Goal: Transaction & Acquisition: Purchase product/service

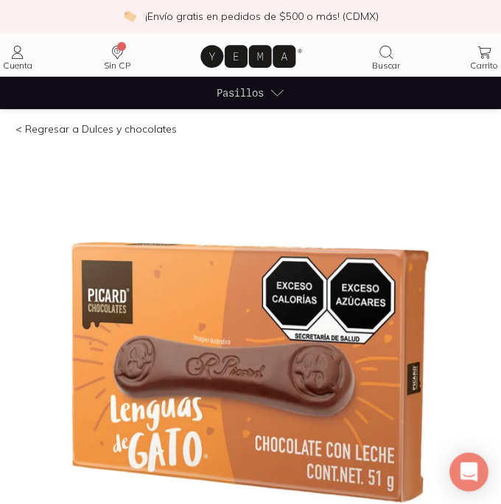
click at [471, 479] on div "Open Intercom Messenger" at bounding box center [469, 472] width 39 height 39
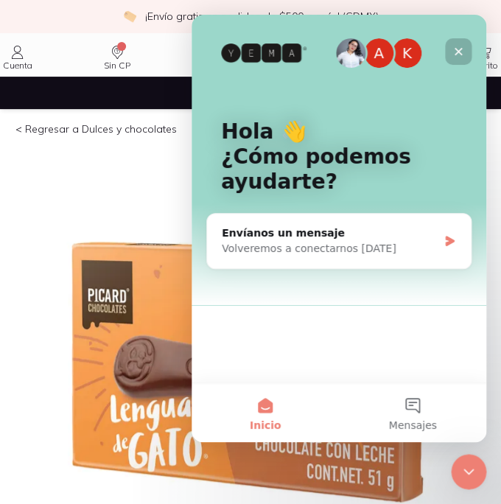
click at [460, 49] on icon "Cerrar" at bounding box center [459, 52] width 12 height 12
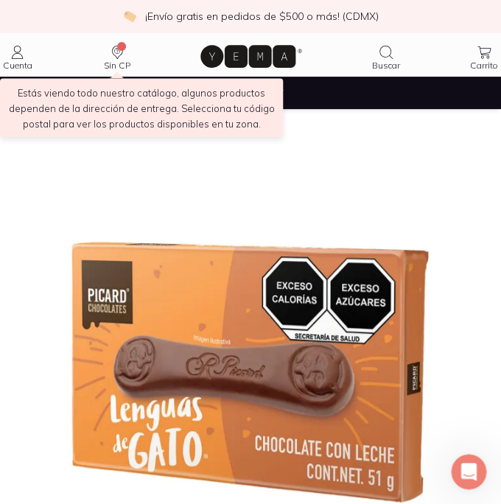
click at [114, 51] on icon "Dirección no especificada" at bounding box center [117, 53] width 18 height 18
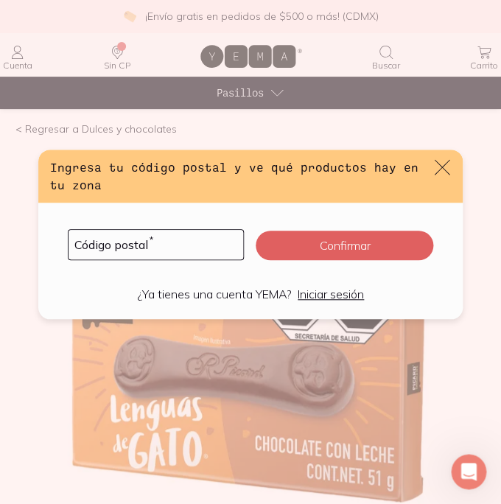
click at [441, 163] on icon "default" at bounding box center [442, 167] width 21 height 21
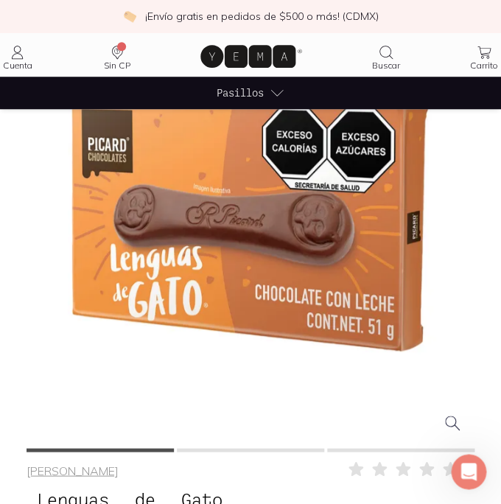
scroll to position [150, 0]
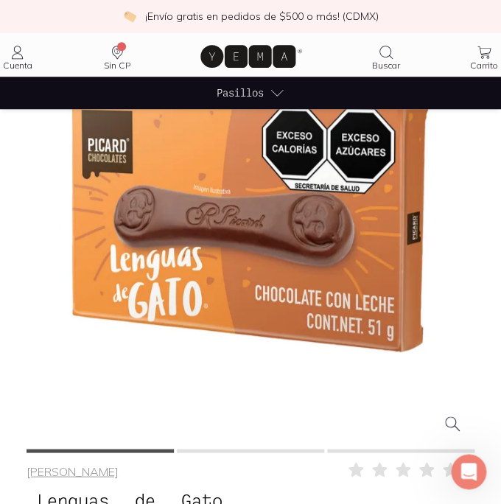
click at [198, 366] on div at bounding box center [251, 222] width 448 height 448
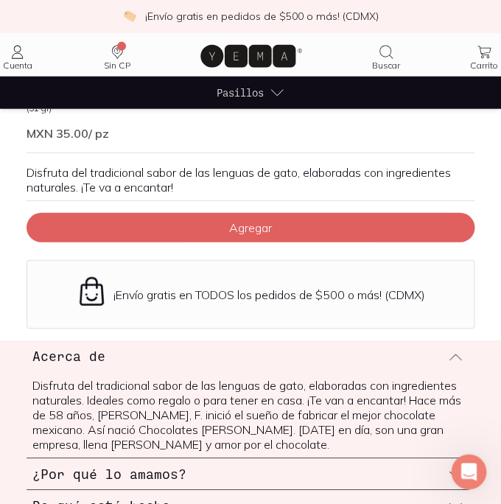
scroll to position [0, 0]
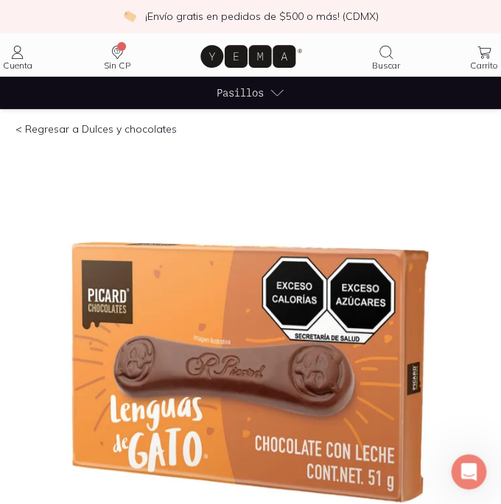
click at [21, 52] on icon at bounding box center [18, 53] width 18 height 18
click at [285, 62] on icon at bounding box center [248, 56] width 95 height 23
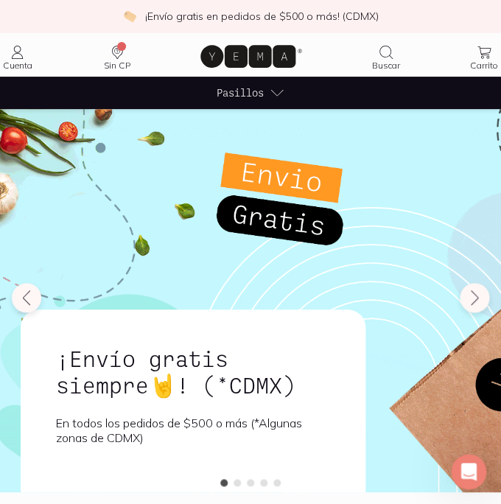
click at [215, 60] on icon at bounding box center [248, 56] width 95 height 23
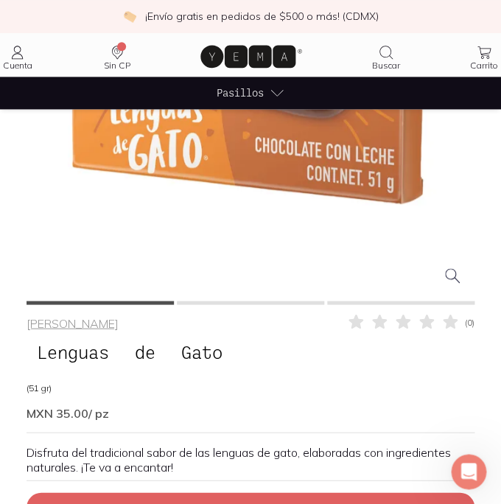
scroll to position [297, 0]
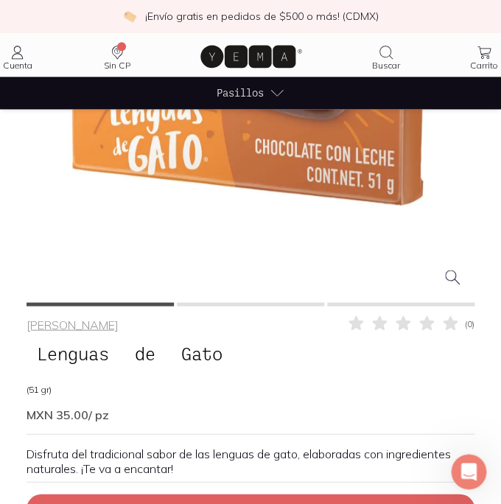
click at [260, 306] on div "Picard ( 0 ) Lenguas de Gato MXN 35.00 / pz MXN 0.69 / gr (51 gr) Disfruta del …" at bounding box center [251, 455] width 448 height 307
click at [260, 305] on button at bounding box center [250, 304] width 147 height 4
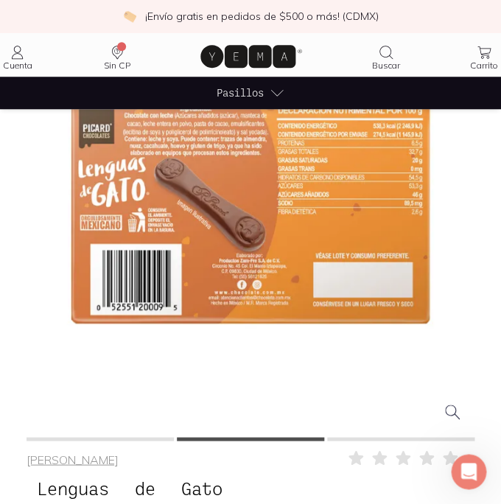
scroll to position [150, 0]
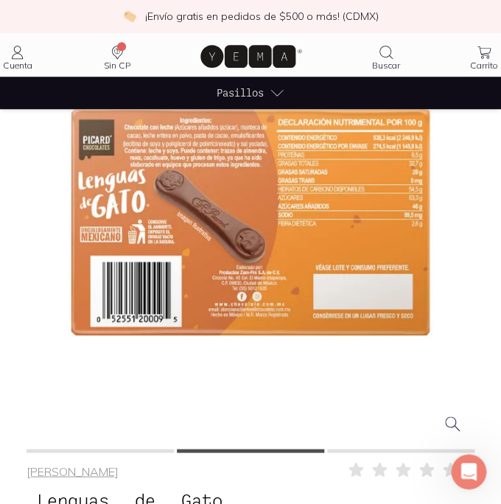
click at [361, 451] on button at bounding box center [400, 451] width 147 height 4
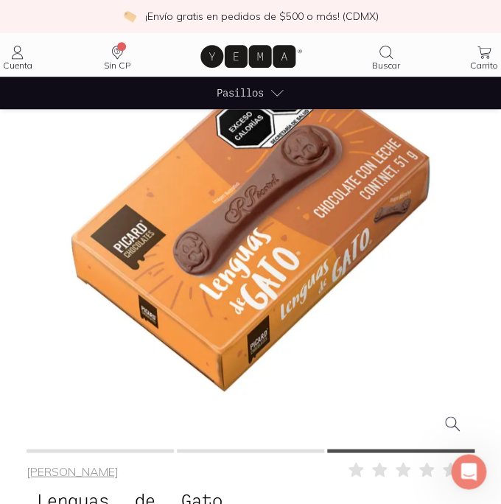
click at [97, 449] on button at bounding box center [100, 451] width 147 height 4
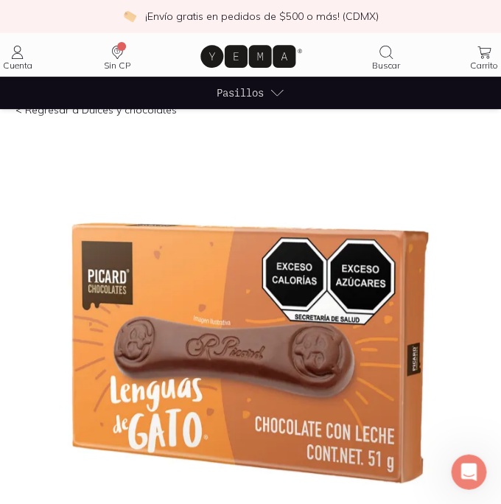
scroll to position [0, 0]
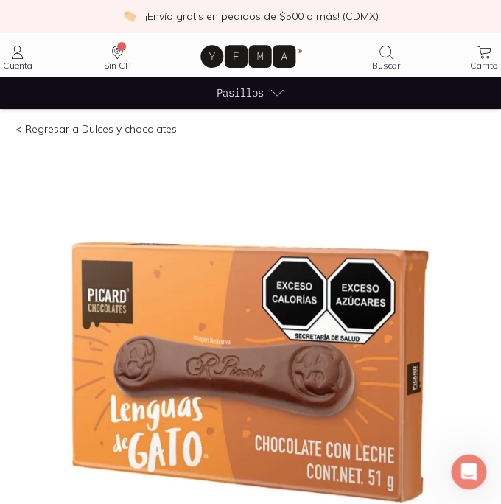
click at [20, 128] on link "< Regresar a Dulces y chocolates" at bounding box center [95, 128] width 161 height 13
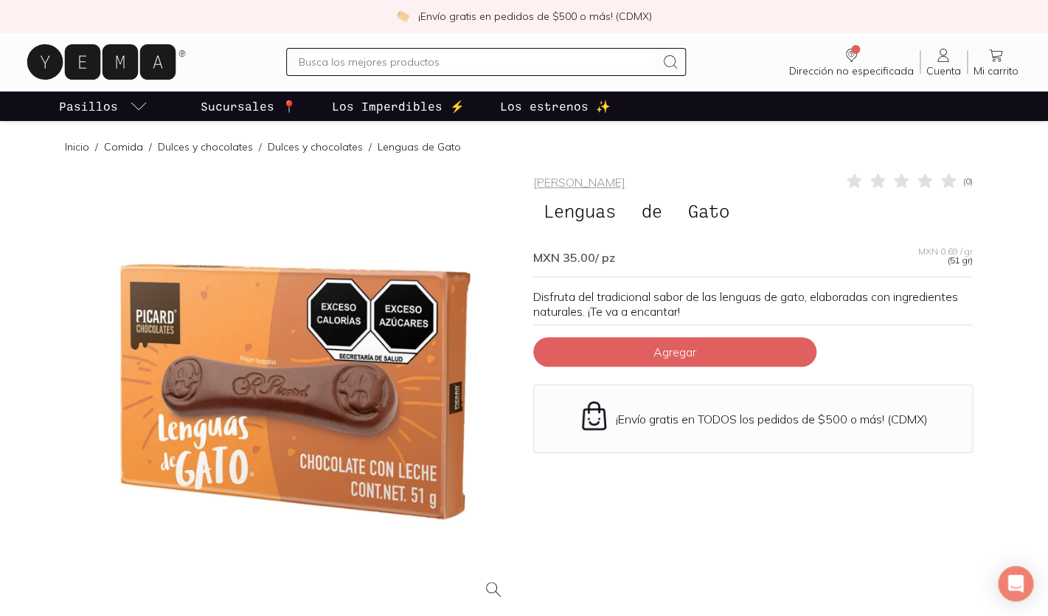
scroll to position [4, 0]
